Goal: Task Accomplishment & Management: Complete application form

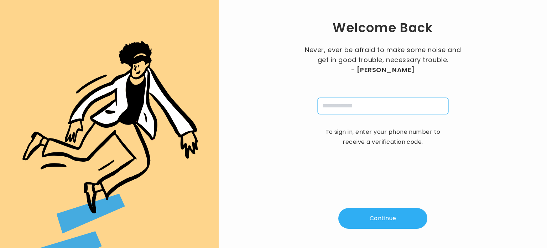
click at [339, 105] on input "tel" at bounding box center [383, 106] width 131 height 16
type input "**********"
click at [367, 220] on button "Continue" at bounding box center [383, 218] width 89 height 21
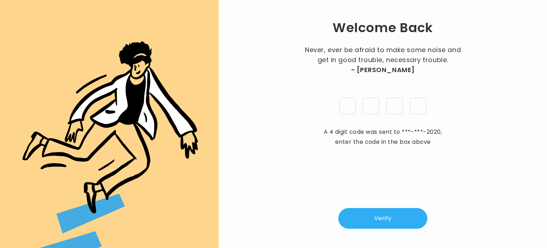
type input "*"
click at [375, 218] on button "Verify" at bounding box center [383, 218] width 89 height 21
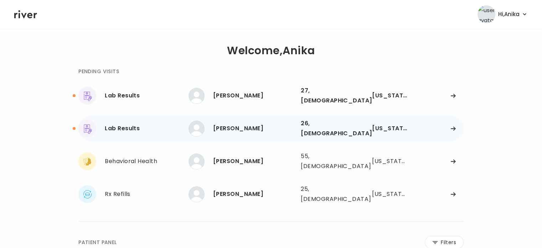
click at [251, 124] on div "[PERSON_NAME]" at bounding box center [254, 128] width 82 height 10
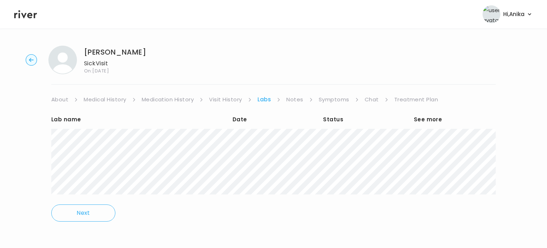
click at [419, 98] on link "Treatment Plan" at bounding box center [417, 99] width 44 height 10
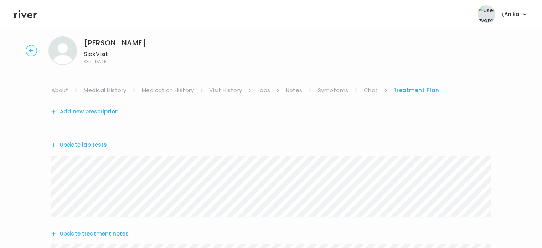
scroll to position [52, 0]
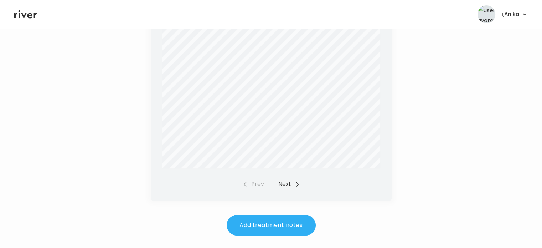
scroll to position [294, 0]
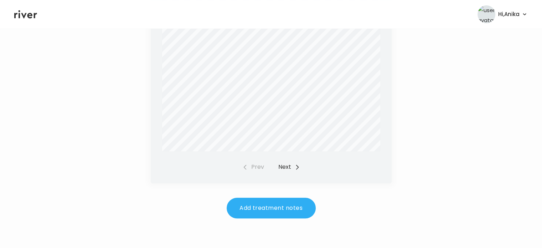
click at [282, 165] on button "Next" at bounding box center [289, 167] width 22 height 10
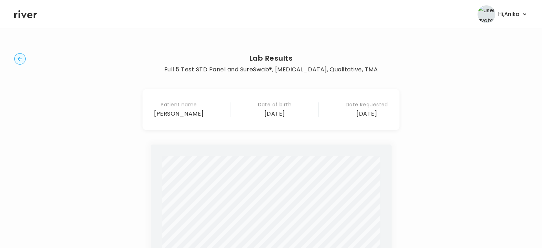
scroll to position [0, 0]
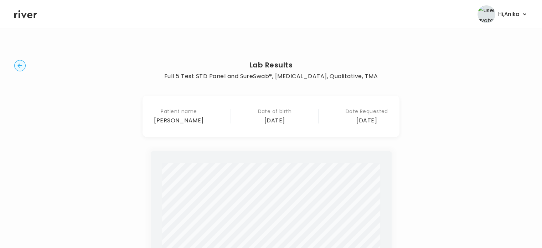
click at [19, 65] on circle "button" at bounding box center [20, 65] width 11 height 11
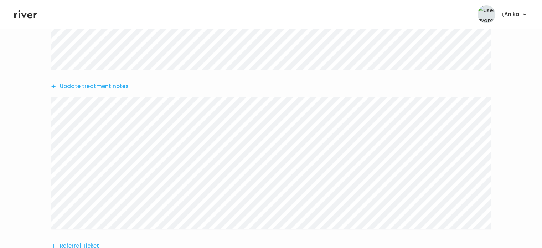
scroll to position [160, 0]
click at [102, 80] on button "Update treatment notes" at bounding box center [89, 83] width 77 height 10
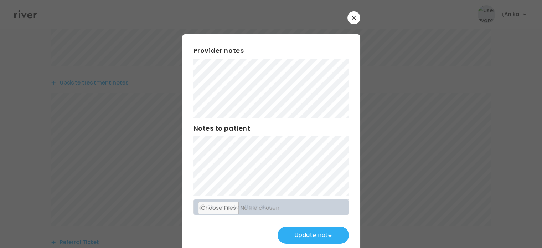
click at [289, 234] on button "Update note" at bounding box center [313, 234] width 71 height 17
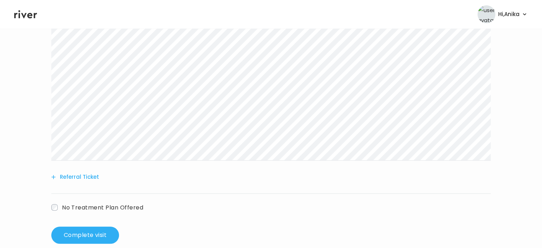
scroll to position [238, 0]
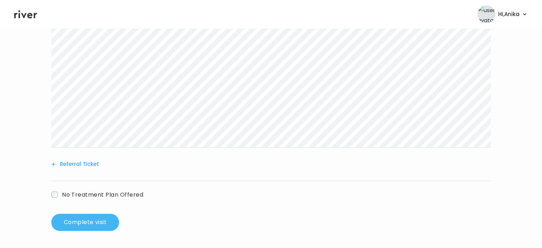
click at [67, 220] on button "Complete visit" at bounding box center [85, 221] width 68 height 17
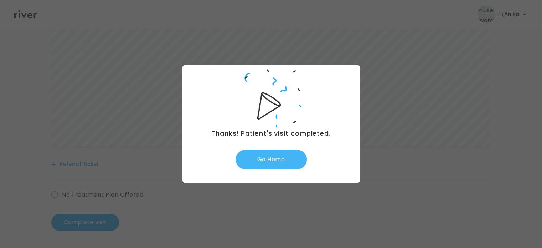
click at [279, 163] on button "Go Home" at bounding box center [271, 159] width 71 height 19
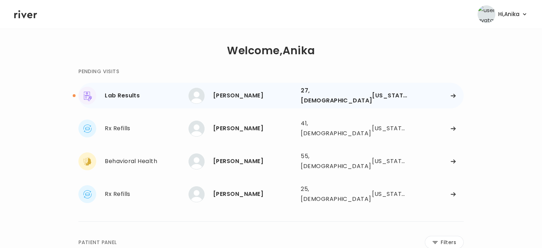
click at [271, 94] on div "[PERSON_NAME]" at bounding box center [254, 96] width 82 height 10
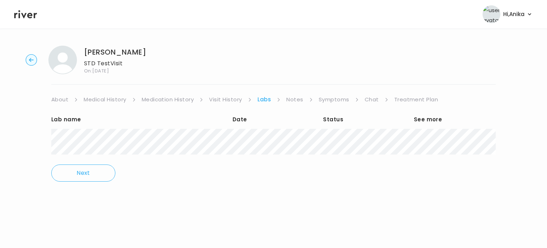
click at [416, 99] on link "Treatment Plan" at bounding box center [417, 99] width 44 height 10
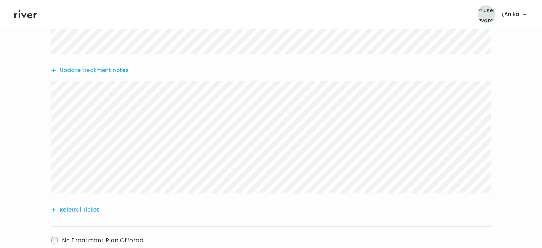
scroll to position [166, 0]
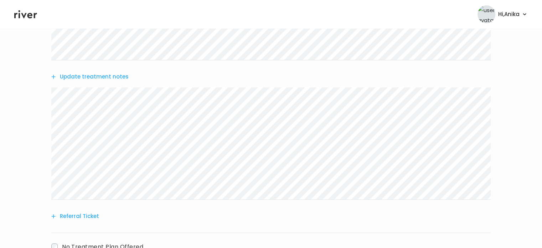
click at [102, 77] on button "Update treatment notes" at bounding box center [89, 77] width 77 height 10
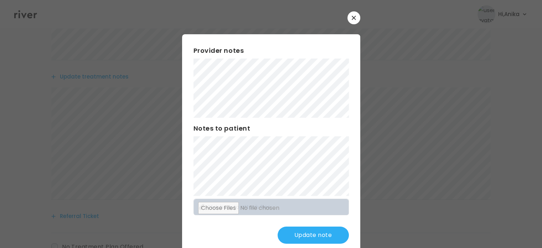
click at [292, 227] on button "Update note" at bounding box center [313, 234] width 71 height 17
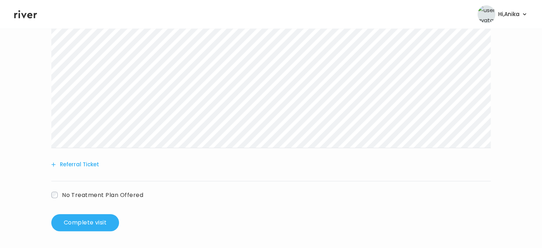
scroll to position [238, 0]
click at [87, 220] on button "Complete visit" at bounding box center [85, 221] width 68 height 17
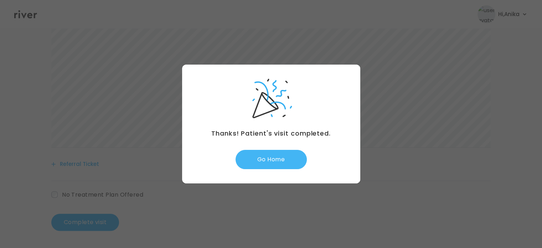
click at [278, 165] on button "Go Home" at bounding box center [271, 159] width 71 height 19
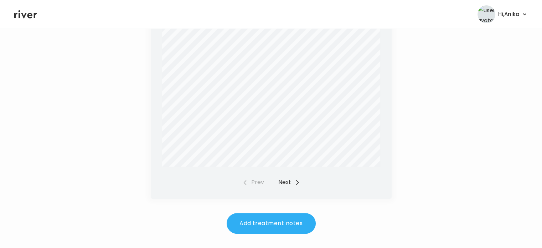
scroll to position [295, 0]
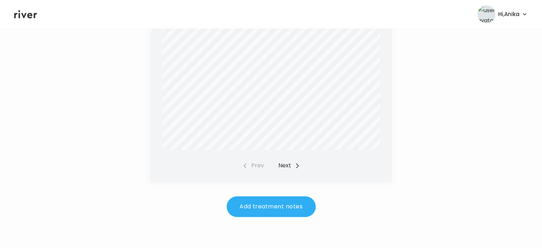
click at [277, 164] on div "Prev Next" at bounding box center [271, 165] width 58 height 10
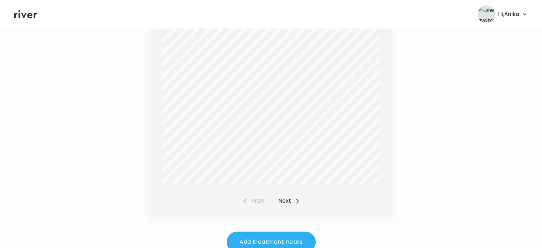
scroll to position [220, 0]
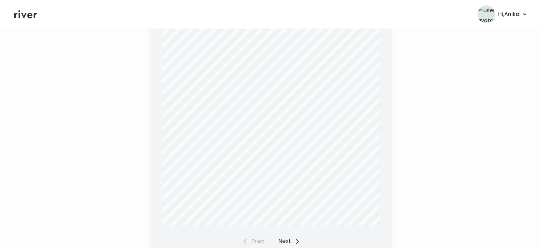
click at [290, 242] on button "Next" at bounding box center [289, 241] width 22 height 10
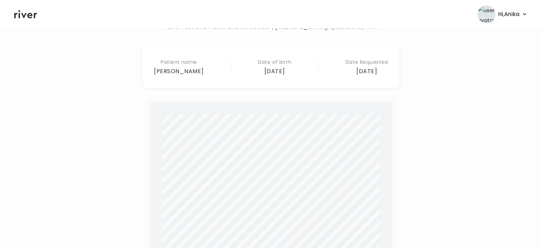
scroll to position [0, 0]
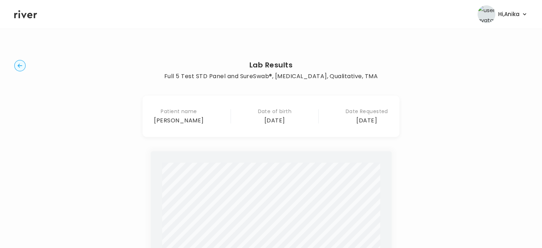
click at [20, 66] on icon "button" at bounding box center [19, 65] width 5 height 4
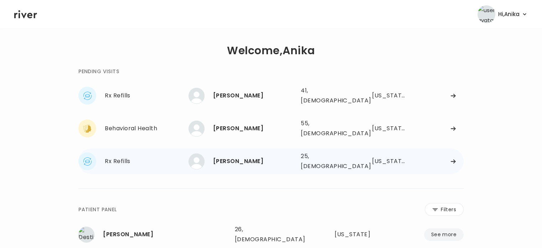
click at [266, 156] on div "ANDREW PONCEDELEON" at bounding box center [254, 161] width 82 height 10
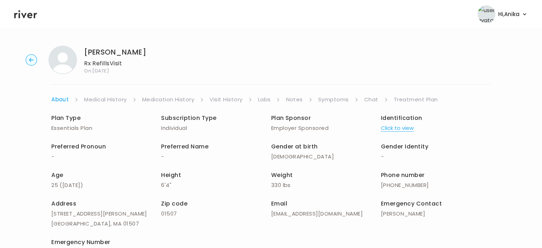
click at [405, 126] on button "Click to view" at bounding box center [397, 128] width 33 height 10
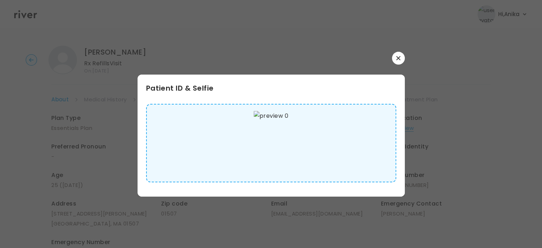
click at [396, 57] on icon "button" at bounding box center [398, 58] width 4 height 4
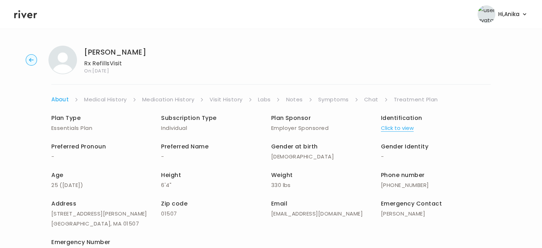
click at [102, 95] on link "Medical History" at bounding box center [105, 99] width 42 height 10
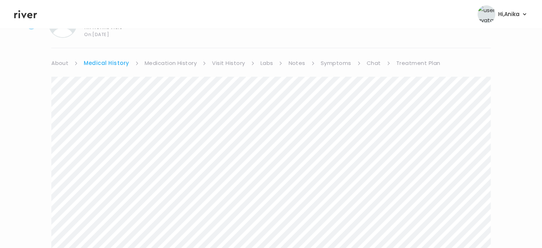
scroll to position [24, 0]
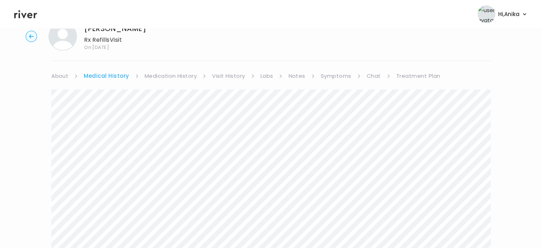
click at [175, 76] on link "Medication History" at bounding box center [171, 76] width 52 height 10
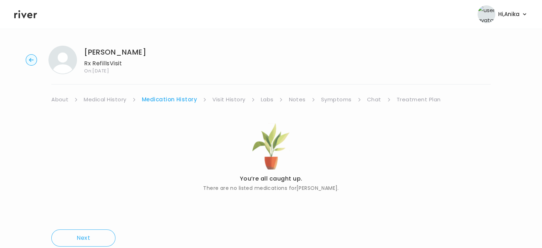
click at [229, 100] on link "Visit History" at bounding box center [228, 99] width 33 height 10
click at [264, 97] on link "Labs" at bounding box center [266, 99] width 13 height 10
click at [295, 100] on link "Notes" at bounding box center [295, 99] width 17 height 10
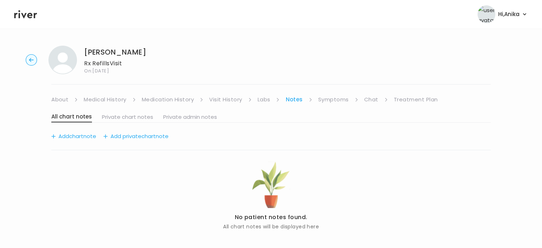
click at [331, 99] on link "Symptoms" at bounding box center [333, 99] width 31 height 10
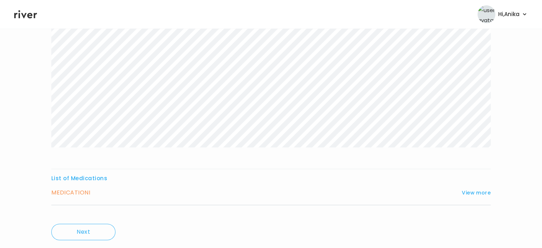
scroll to position [165, 0]
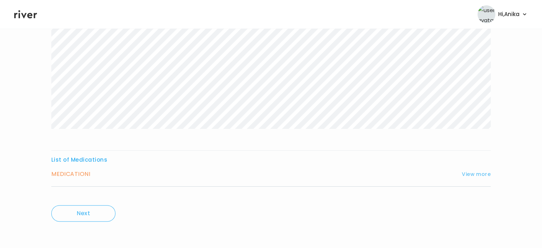
click at [471, 172] on button "View more" at bounding box center [476, 174] width 29 height 9
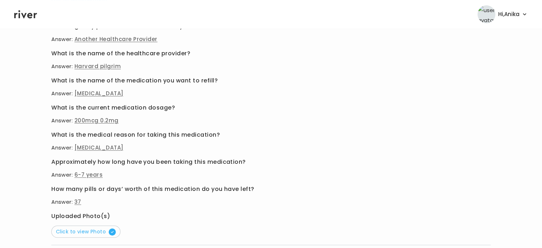
scroll to position [326, 0]
click at [80, 228] on span "Click to view Photo" at bounding box center [86, 230] width 60 height 7
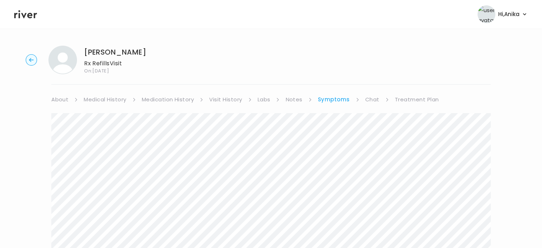
scroll to position [0, 0]
click at [372, 102] on link "Chat" at bounding box center [372, 99] width 14 height 10
click at [425, 96] on link "Treatment Plan" at bounding box center [416, 99] width 44 height 10
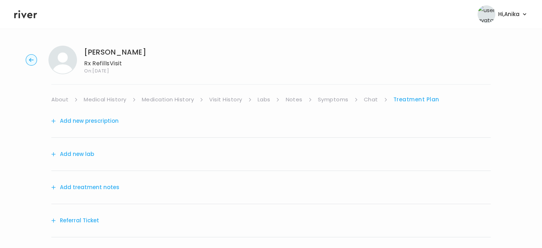
click at [370, 101] on link "Chat" at bounding box center [371, 99] width 14 height 10
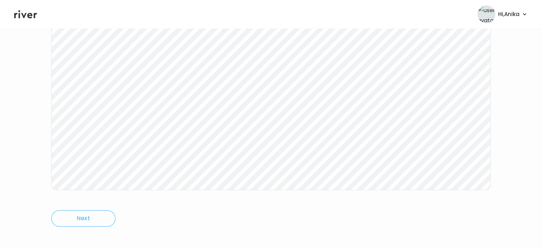
scroll to position [148, 0]
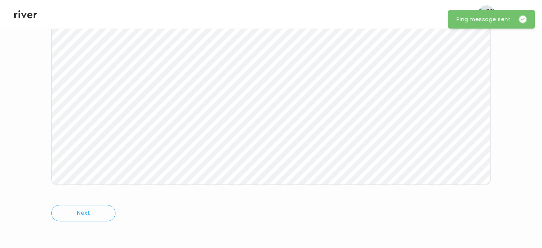
click at [19, 13] on icon at bounding box center [25, 14] width 23 height 8
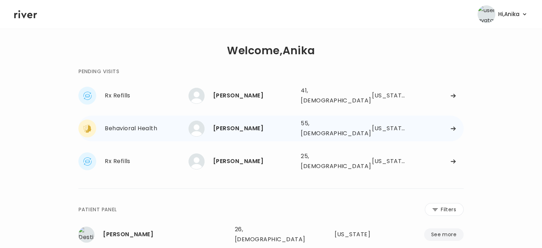
click at [232, 127] on div "Kelly Converse" at bounding box center [254, 128] width 82 height 10
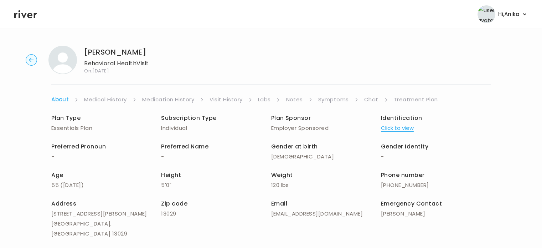
click at [390, 127] on button "Click to view" at bounding box center [397, 128] width 33 height 10
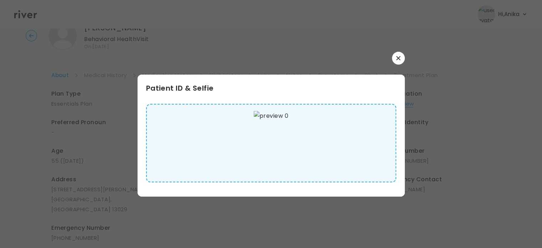
scroll to position [23, 0]
click at [400, 58] on icon "button" at bounding box center [398, 58] width 4 height 4
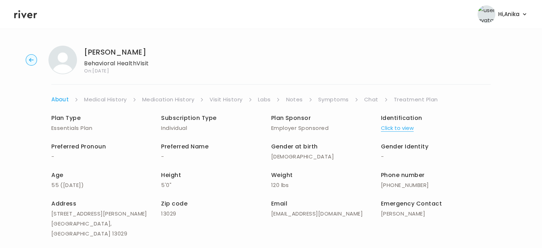
scroll to position [0, 0]
click at [98, 98] on link "Medical History" at bounding box center [105, 99] width 42 height 10
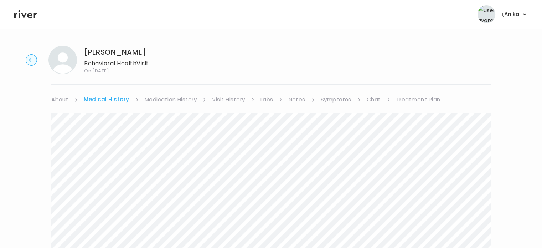
click at [164, 102] on link "Medication History" at bounding box center [171, 99] width 52 height 10
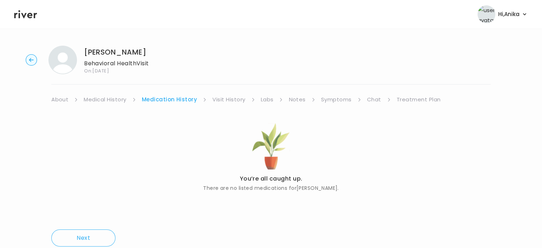
click at [222, 101] on link "Visit History" at bounding box center [228, 99] width 33 height 10
click at [263, 101] on link "Labs" at bounding box center [266, 99] width 13 height 10
click at [293, 98] on link "Notes" at bounding box center [295, 99] width 17 height 10
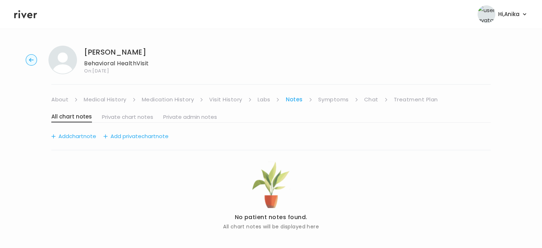
click at [331, 99] on link "Symptoms" at bounding box center [333, 99] width 31 height 10
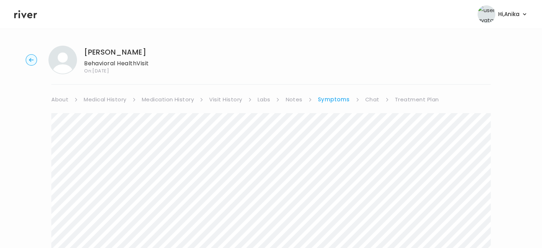
click at [401, 98] on link "Treatment Plan" at bounding box center [417, 99] width 44 height 10
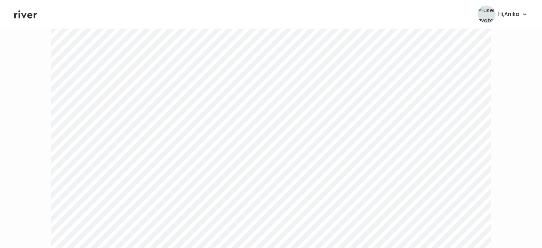
scroll to position [1026, 0]
click at [30, 18] on icon at bounding box center [25, 14] width 23 height 11
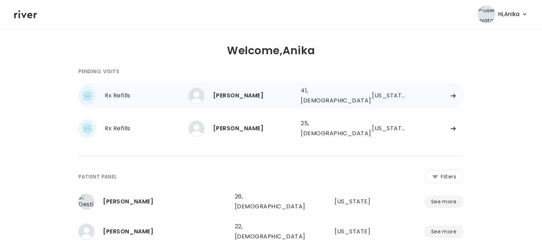
click at [253, 97] on div "RICARDO GARCIA" at bounding box center [254, 96] width 82 height 10
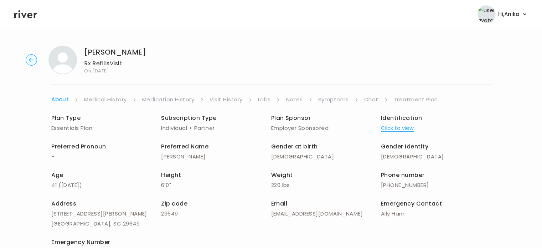
click at [402, 126] on button "Click to view" at bounding box center [397, 128] width 33 height 10
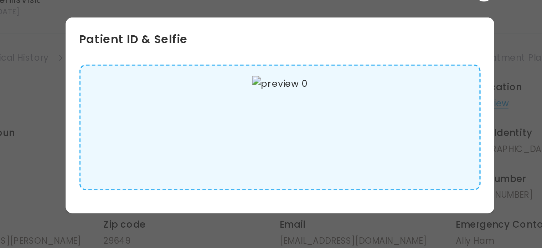
click at [424, 90] on div at bounding box center [271, 124] width 542 height 248
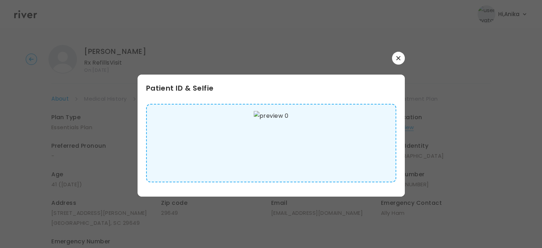
scroll to position [2, 0]
click at [395, 61] on button "button" at bounding box center [398, 58] width 13 height 13
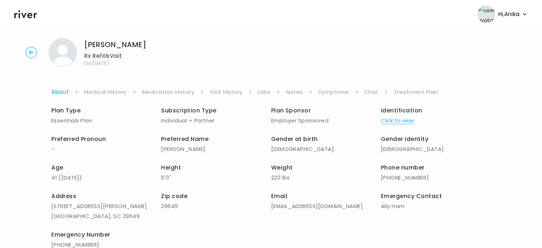
scroll to position [0, 0]
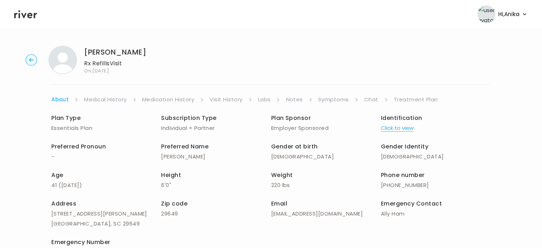
click at [94, 93] on div "RICARDO GARCIA Rx Refills Visit On: 15 Sep 2025 About Medical History Medicatio…" at bounding box center [271, 169] width 542 height 258
click at [94, 98] on link "Medical History" at bounding box center [105, 99] width 42 height 10
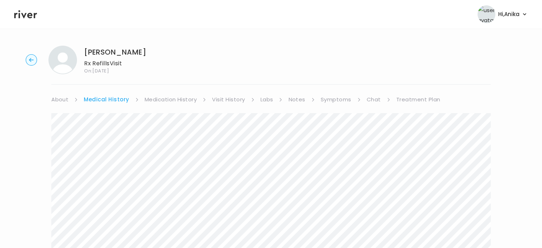
click at [172, 100] on link "Medication History" at bounding box center [171, 99] width 52 height 10
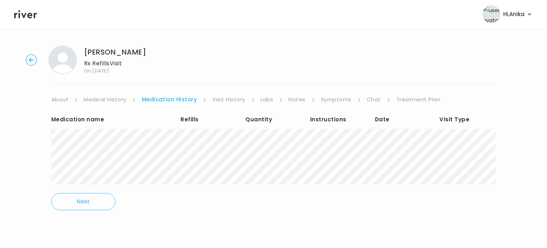
click at [228, 99] on link "Visit History" at bounding box center [228, 99] width 33 height 10
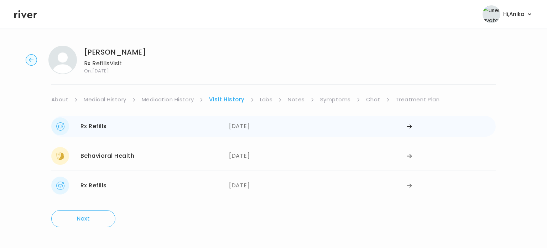
click at [237, 128] on div "06/16/2025" at bounding box center [318, 126] width 178 height 18
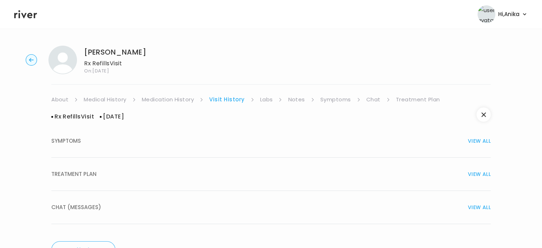
click at [219, 178] on div "TREATMENT PLAN VIEW ALL" at bounding box center [270, 174] width 439 height 10
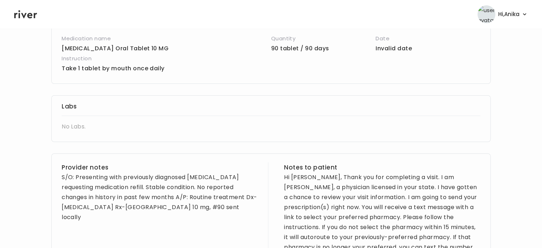
scroll to position [198, 0]
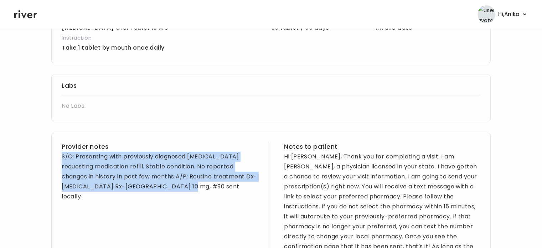
drag, startPoint x: 186, startPoint y: 192, endPoint x: 59, endPoint y: 160, distance: 131.1
click at [59, 160] on div "Provider notes S/O: Presenting with previously diagnosed Asthma requesting medi…" at bounding box center [270, 217] width 439 height 169
copy div "S/O: Presenting with previously diagnosed Asthma requesting medication refill. …"
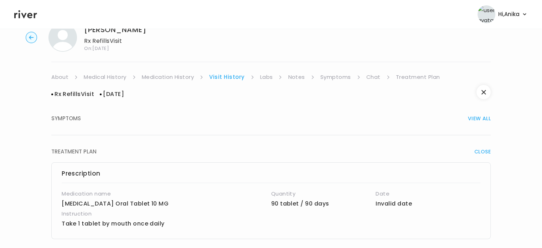
scroll to position [21, 0]
click at [338, 80] on link "Symptoms" at bounding box center [335, 78] width 31 height 10
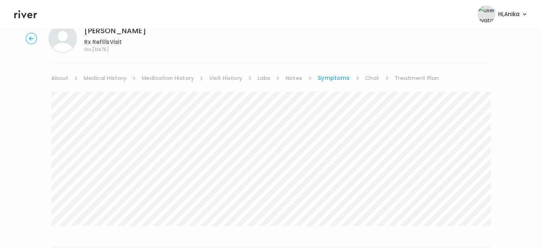
click at [405, 79] on link "Treatment Plan" at bounding box center [417, 78] width 44 height 10
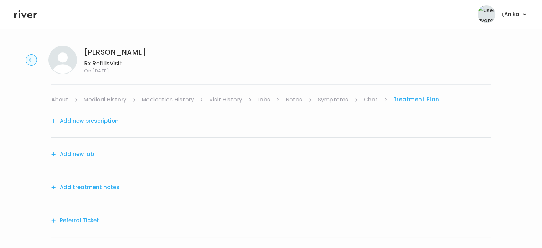
click at [98, 186] on button "Add treatment notes" at bounding box center [85, 187] width 68 height 10
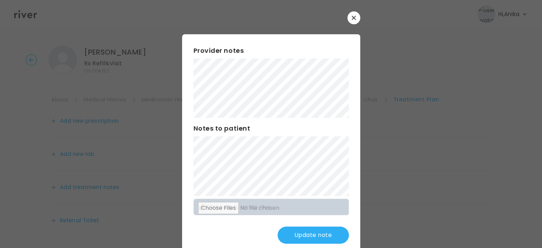
click at [311, 239] on button "Update note" at bounding box center [313, 234] width 71 height 17
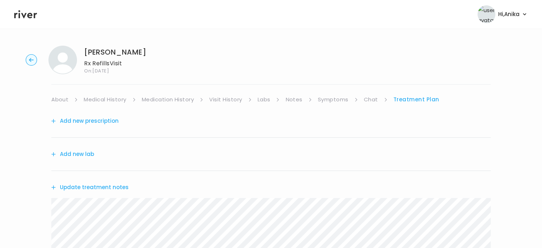
click at [88, 122] on button "Add new prescription" at bounding box center [84, 121] width 67 height 10
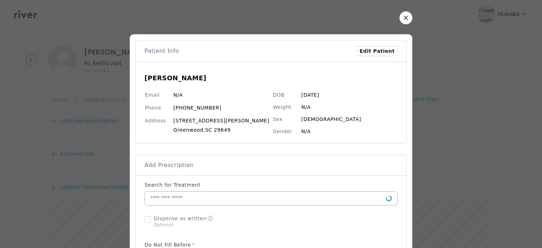
click at [207, 199] on input "text" at bounding box center [265, 198] width 241 height 14
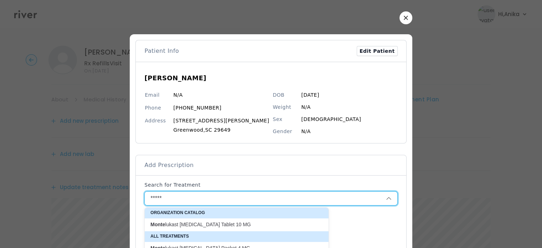
click at [216, 225] on p "Monte lukast Sodium Oral Tablet 10 MG" at bounding box center [232, 224] width 164 height 7
type input "**********"
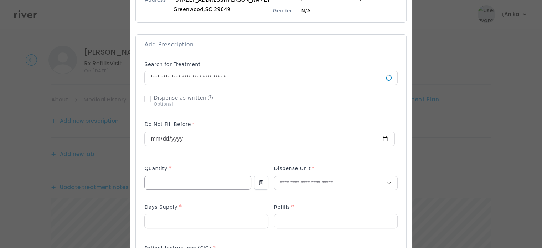
scroll to position [129, 0]
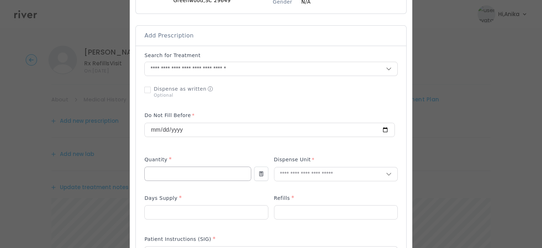
click at [202, 171] on input "number" at bounding box center [198, 174] width 106 height 14
type input "**"
click at [294, 176] on input "text" at bounding box center [330, 174] width 112 height 14
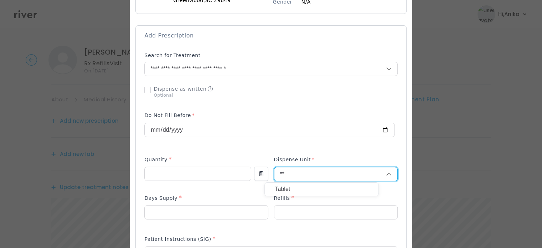
type input "*"
type input "******"
click at [291, 190] on p "Tablet" at bounding box center [322, 189] width 94 height 10
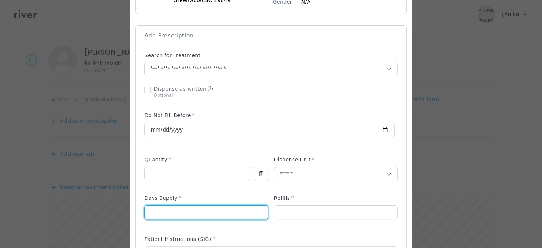
click at [225, 211] on input "number" at bounding box center [206, 212] width 123 height 14
type input "**"
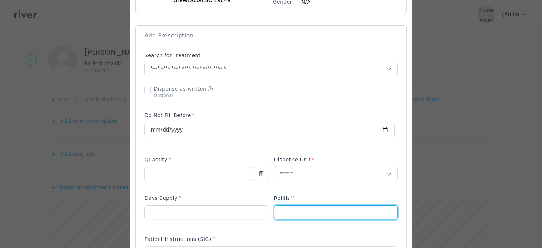
click at [287, 216] on input "number" at bounding box center [335, 212] width 123 height 14
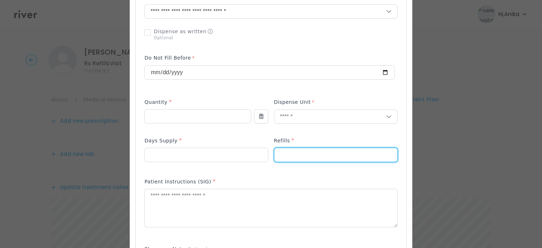
scroll to position [188, 0]
type input "*"
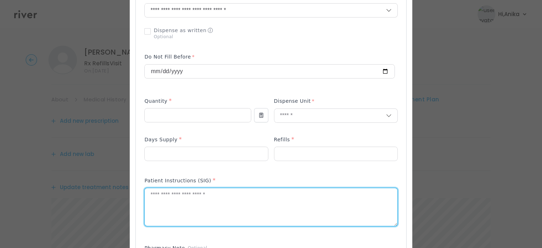
click at [187, 197] on textarea at bounding box center [271, 207] width 252 height 38
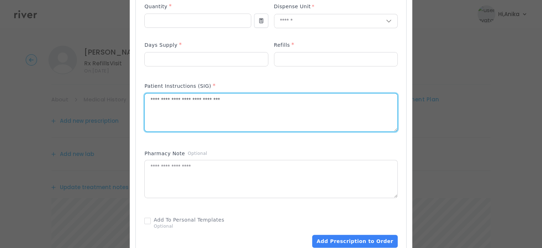
scroll to position [348, 0]
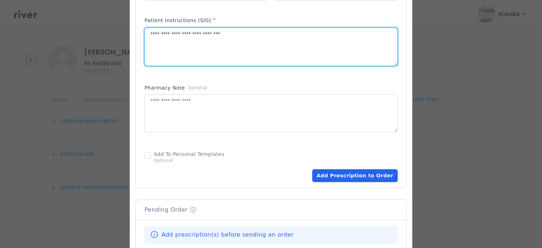
type textarea "**********"
click at [331, 171] on button "Add Prescription to Order" at bounding box center [354, 175] width 85 height 13
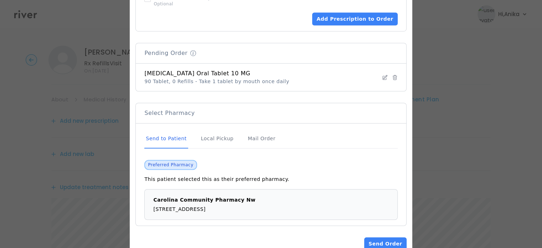
scroll to position [522, 0]
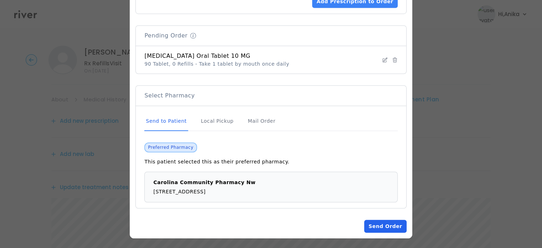
click at [370, 225] on button "Send Order" at bounding box center [385, 226] width 42 height 13
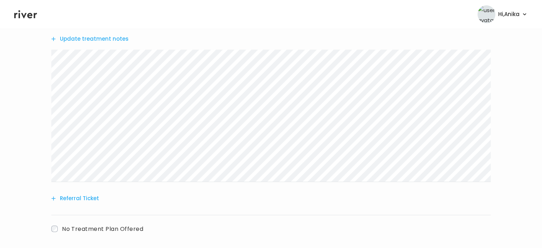
scroll to position [255, 0]
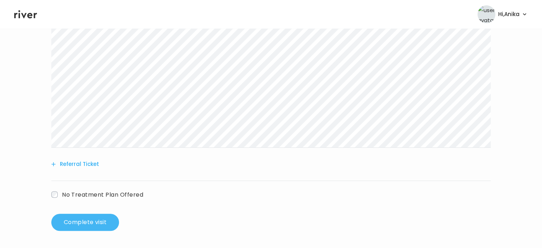
click at [93, 226] on button "Complete visit" at bounding box center [85, 221] width 68 height 17
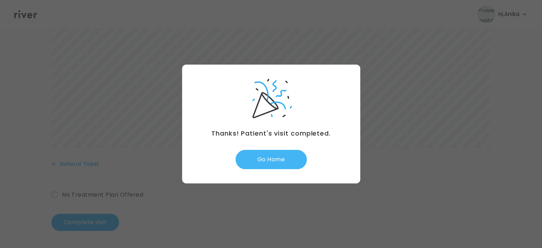
click at [269, 162] on button "Go Home" at bounding box center [271, 159] width 71 height 19
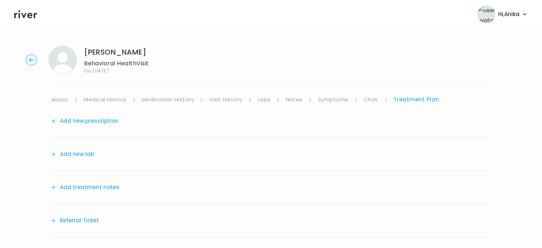
click at [96, 186] on button "Add treatment notes" at bounding box center [85, 187] width 68 height 10
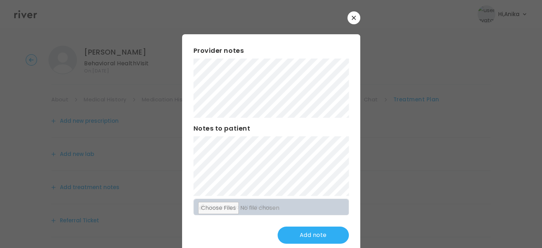
click at [182, 87] on div "Provider notes Notes to patient Click here to attach files Add note" at bounding box center [271, 144] width 178 height 221
click at [305, 234] on button "Update note" at bounding box center [313, 234] width 71 height 17
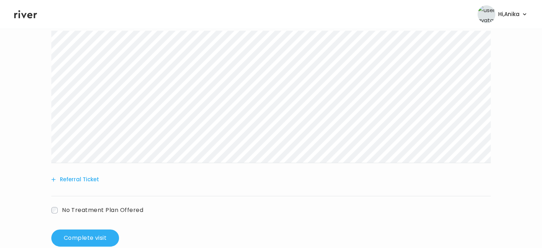
scroll to position [182, 0]
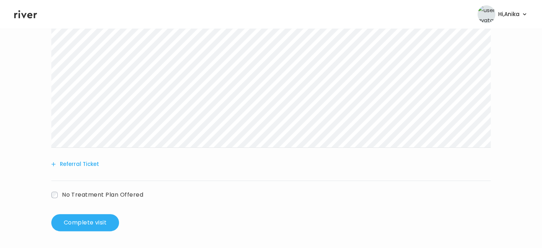
click at [87, 163] on button "Referral Ticket" at bounding box center [75, 164] width 48 height 10
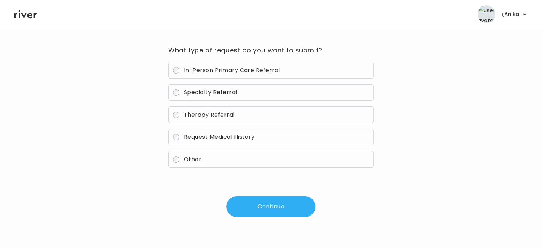
click at [205, 117] on span "Therapy Referral" at bounding box center [209, 114] width 51 height 8
click at [268, 206] on button "Continue" at bounding box center [270, 206] width 89 height 21
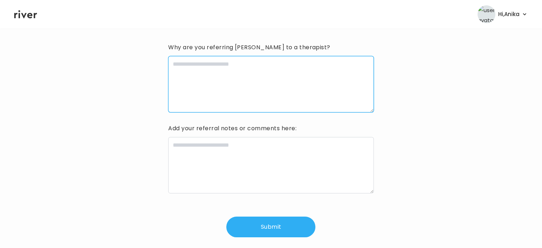
click at [242, 75] on textarea at bounding box center [270, 84] width 205 height 56
type textarea "**********"
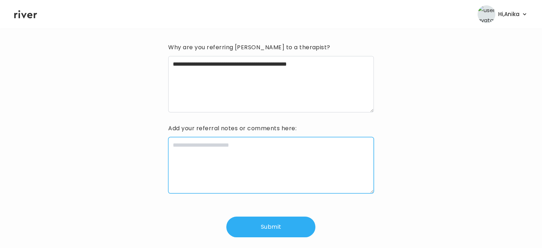
click at [222, 157] on textarea at bounding box center [270, 165] width 205 height 56
type textarea "**********"
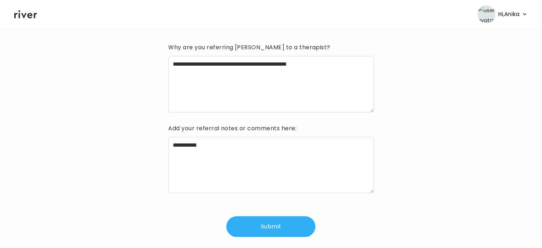
click at [259, 227] on button "Submit" at bounding box center [270, 226] width 89 height 21
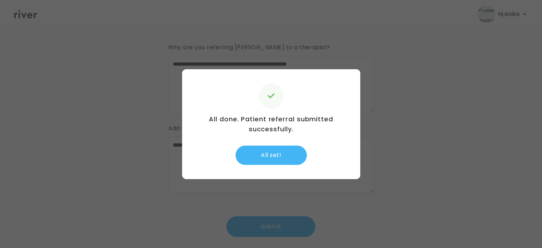
click at [287, 155] on button "All set!" at bounding box center [271, 154] width 71 height 19
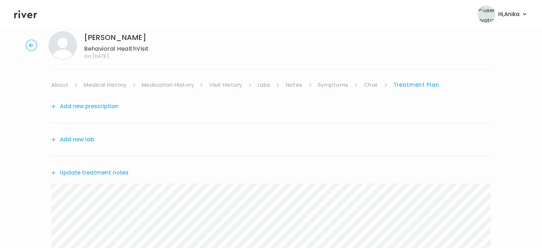
scroll to position [10, 0]
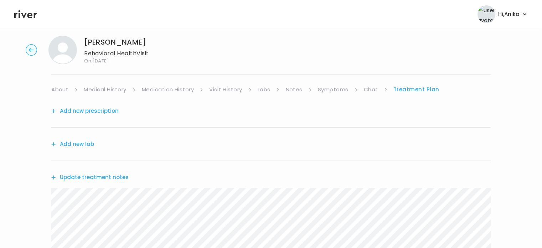
click at [101, 84] on div "Kelly Converse Behavioral Health Visit On: 15 Sep 2025 About Medical History Me…" at bounding box center [271, 245] width 542 height 431
click at [101, 92] on link "Medical History" at bounding box center [105, 89] width 42 height 10
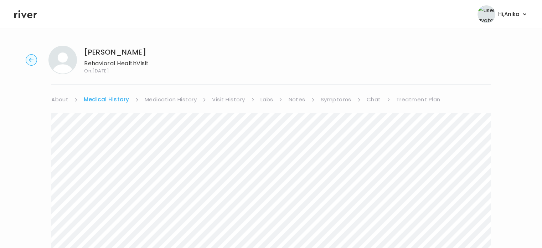
click at [406, 99] on link "Treatment Plan" at bounding box center [418, 99] width 44 height 10
click at [113, 185] on button "Update treatment notes" at bounding box center [89, 187] width 77 height 10
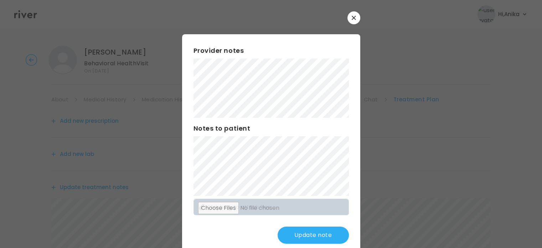
click at [305, 229] on button "Update note" at bounding box center [313, 234] width 71 height 17
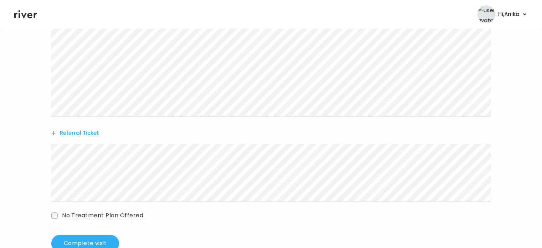
scroll to position [234, 0]
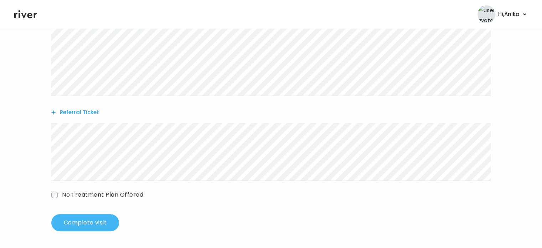
click at [89, 220] on button "Complete visit" at bounding box center [85, 222] width 68 height 17
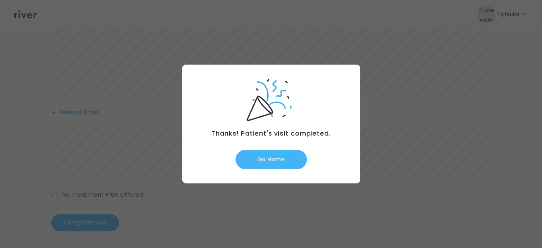
click at [277, 159] on button "Go Home" at bounding box center [271, 159] width 71 height 19
